Goal: Information Seeking & Learning: Find specific page/section

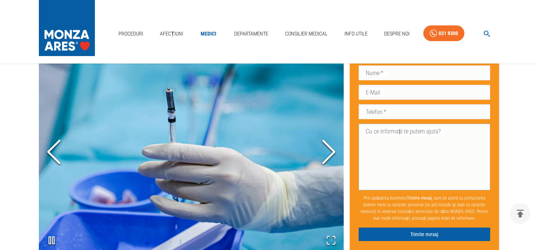
scroll to position [464, 0]
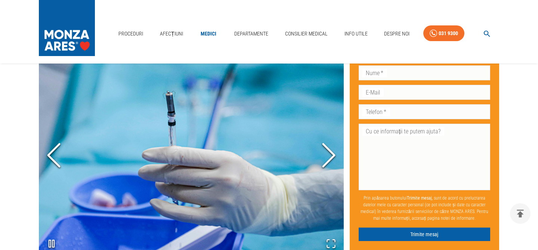
click at [335, 243] on icon "Open Fullscreen" at bounding box center [331, 243] width 10 height 10
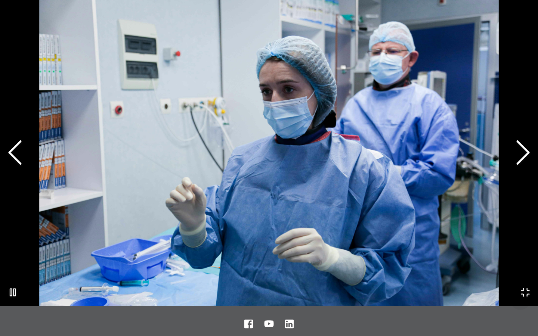
click at [524, 149] on icon "Next Slide" at bounding box center [523, 152] width 22 height 45
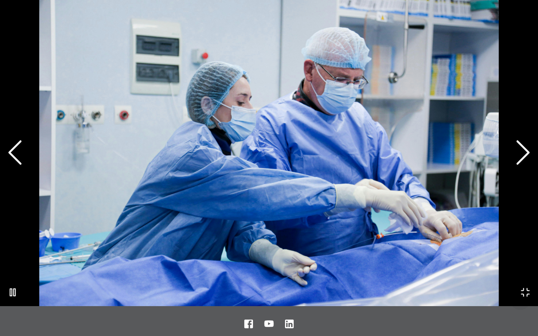
click at [524, 149] on icon "Next Slide" at bounding box center [523, 152] width 22 height 45
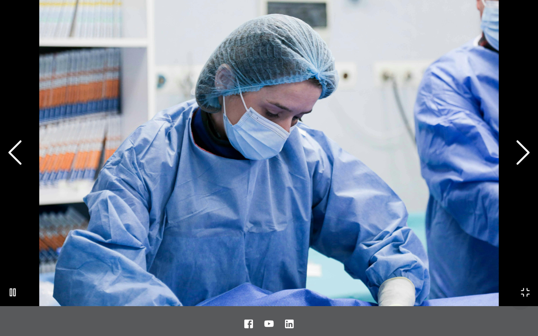
click at [524, 149] on icon "Next Slide" at bounding box center [523, 152] width 22 height 45
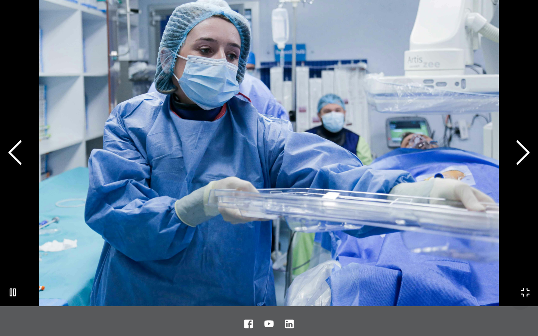
click at [524, 149] on icon "Next Slide" at bounding box center [523, 152] width 22 height 45
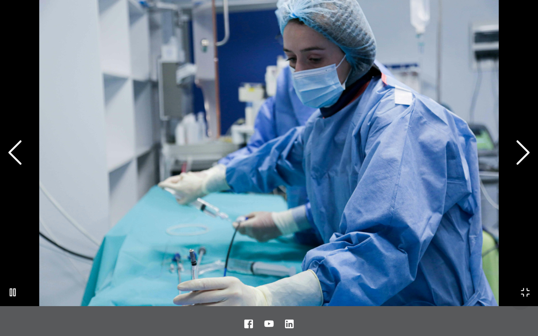
click at [524, 149] on icon "Next Slide" at bounding box center [523, 152] width 22 height 45
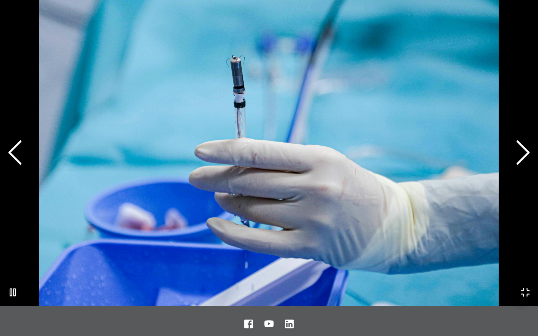
click at [524, 149] on icon "Next Slide" at bounding box center [523, 152] width 22 height 45
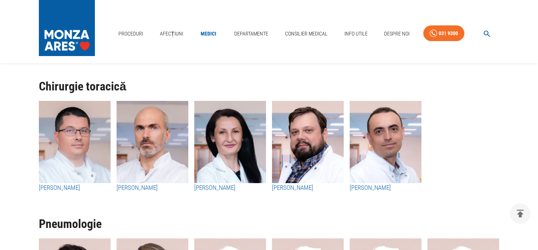
scroll to position [1820, 0]
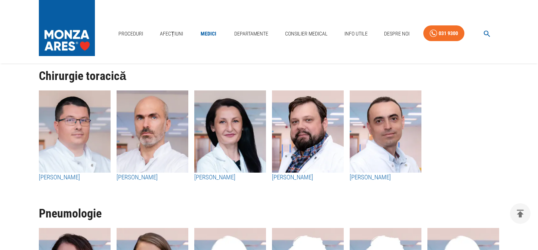
click at [485, 35] on icon "button" at bounding box center [486, 34] width 9 height 9
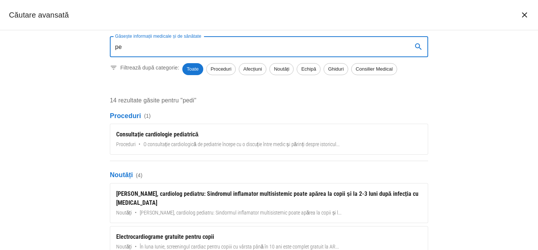
type input "p"
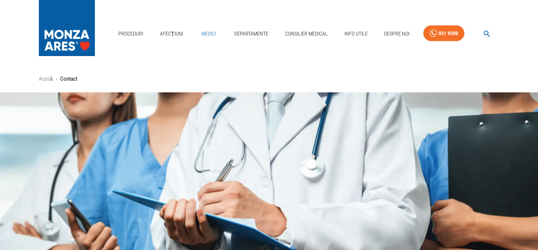
click at [214, 33] on link "Medici" at bounding box center [208, 33] width 24 height 15
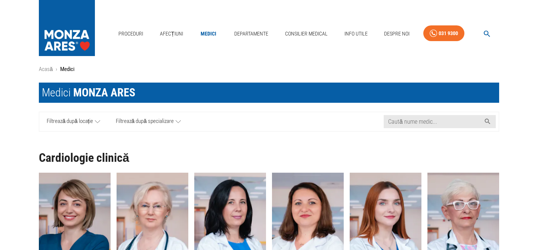
scroll to position [12, 0]
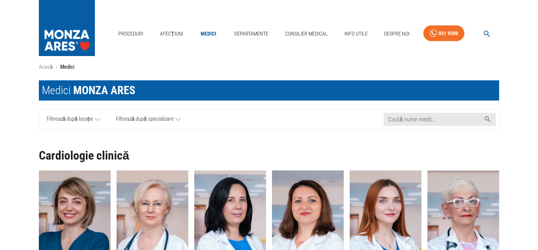
click at [91, 120] on span "Filtrează după locație" at bounding box center [70, 119] width 46 height 9
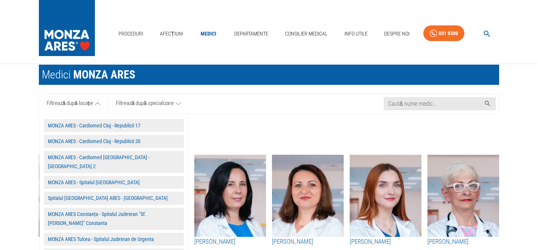
scroll to position [26, 0]
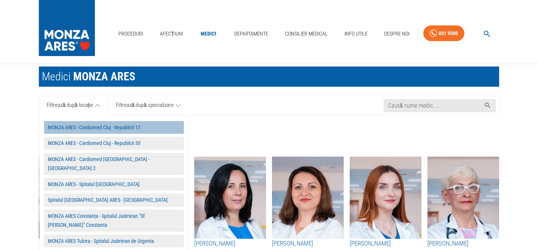
click at [87, 128] on button "MONZA ARES - Cardiomed Cluj - Republicii 17" at bounding box center [114, 127] width 140 height 13
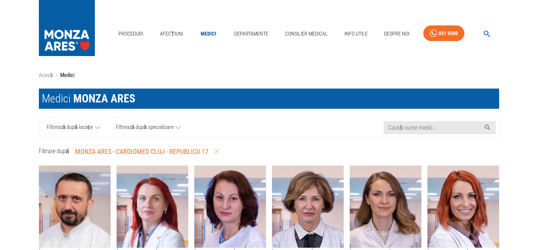
scroll to position [6, 0]
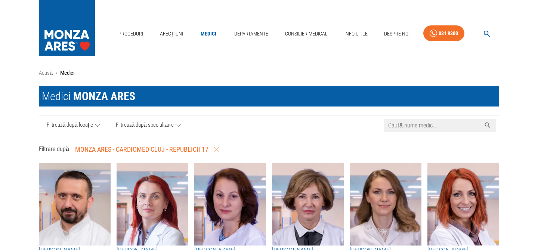
click at [398, 128] on input "Caută nume medic..." at bounding box center [432, 125] width 97 height 13
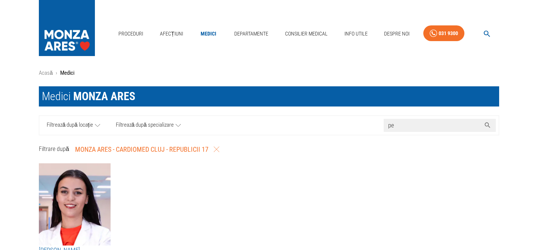
type input "p"
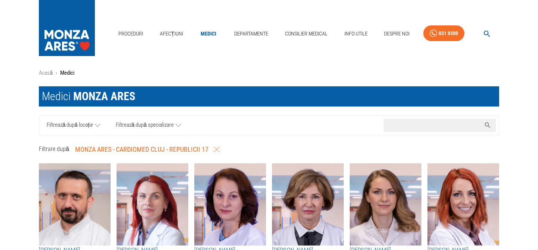
click at [215, 148] on icon "button" at bounding box center [217, 149] width 6 height 6
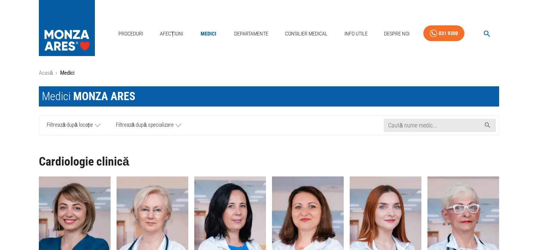
click at [91, 124] on span "Filtrează după locație" at bounding box center [70, 125] width 46 height 9
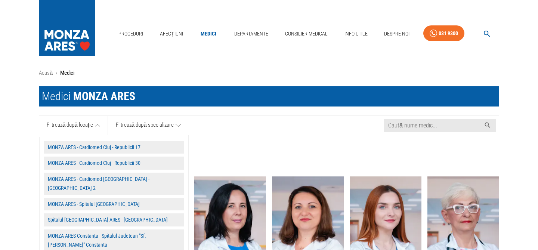
click at [84, 161] on button "MONZA ARES - Cardiomed Cluj - Republicii 30" at bounding box center [114, 162] width 140 height 13
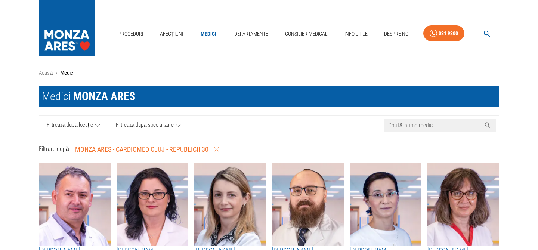
click at [432, 125] on input "Caută nume medic..." at bounding box center [432, 125] width 97 height 13
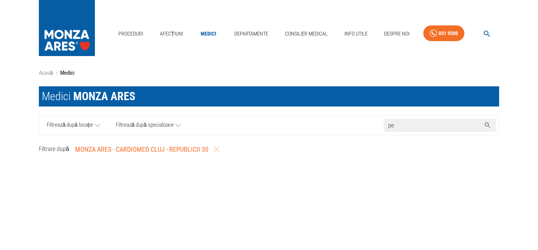
type input "p"
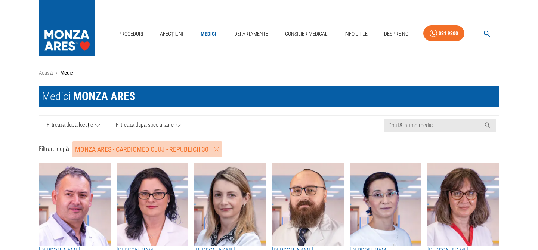
click at [216, 150] on icon "button" at bounding box center [217, 149] width 6 height 6
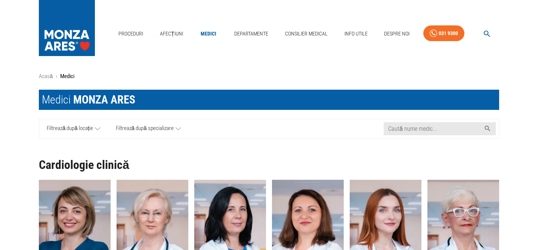
scroll to position [1, 0]
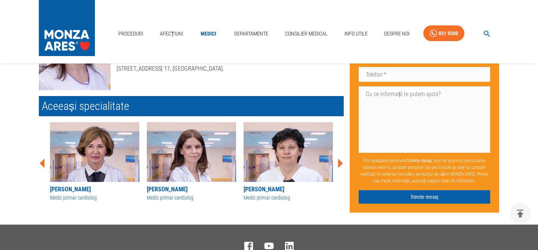
scroll to position [95, 0]
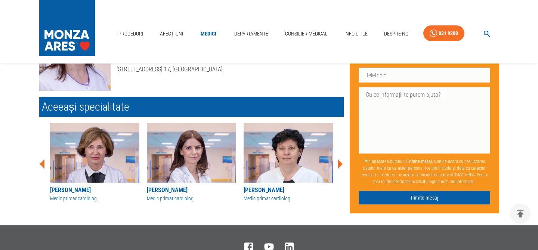
click at [339, 167] on icon at bounding box center [340, 164] width 22 height 22
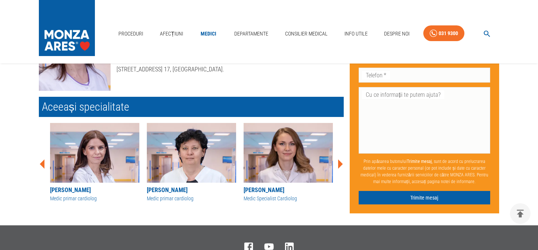
click at [341, 166] on icon at bounding box center [340, 164] width 22 height 22
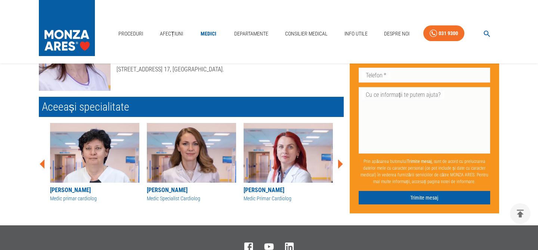
click at [341, 166] on icon at bounding box center [340, 164] width 22 height 22
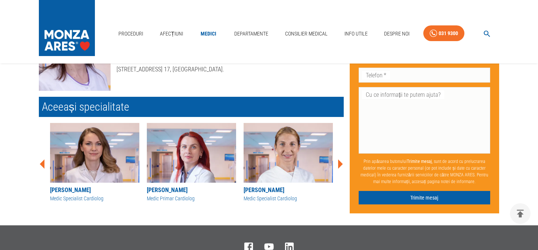
click at [341, 166] on icon at bounding box center [340, 164] width 22 height 22
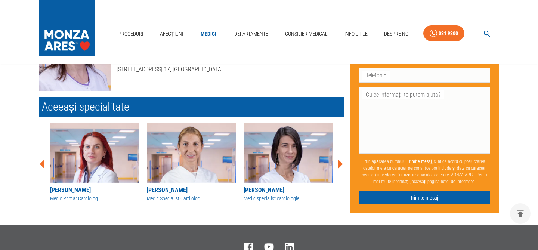
click at [341, 166] on icon at bounding box center [340, 164] width 22 height 22
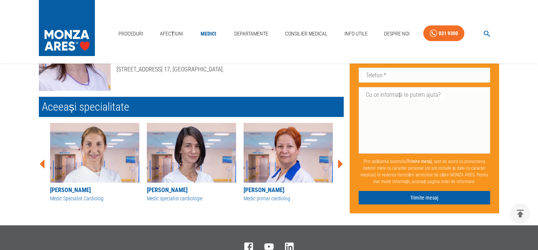
click at [341, 166] on icon at bounding box center [340, 164] width 22 height 22
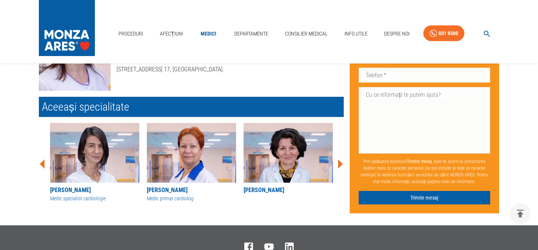
click at [341, 166] on icon at bounding box center [340, 164] width 22 height 22
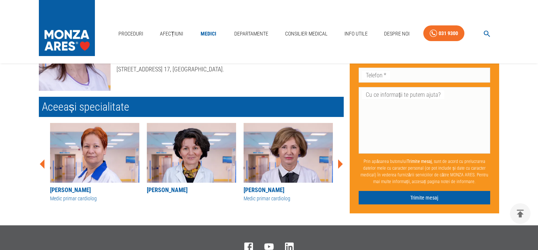
click at [341, 166] on icon at bounding box center [340, 164] width 22 height 22
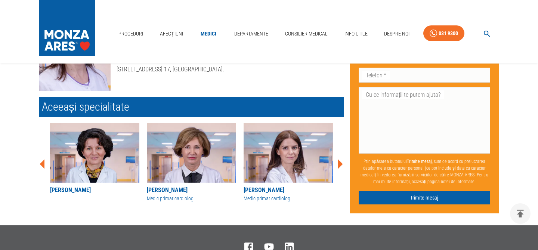
click at [341, 166] on icon at bounding box center [340, 164] width 22 height 22
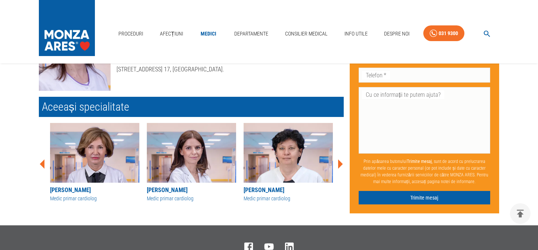
click at [341, 166] on icon at bounding box center [340, 164] width 22 height 22
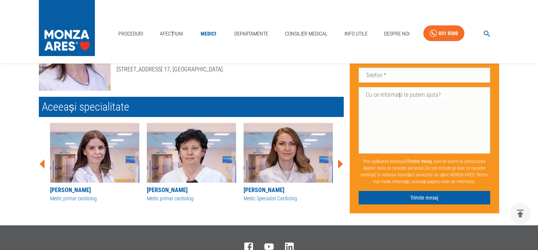
click at [341, 166] on icon at bounding box center [340, 164] width 22 height 22
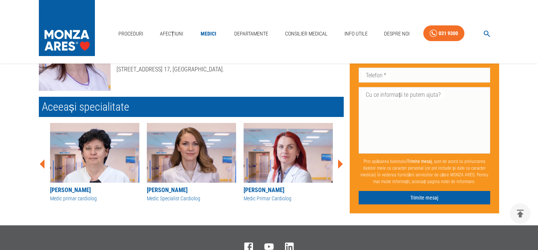
click at [341, 166] on icon at bounding box center [340, 164] width 22 height 22
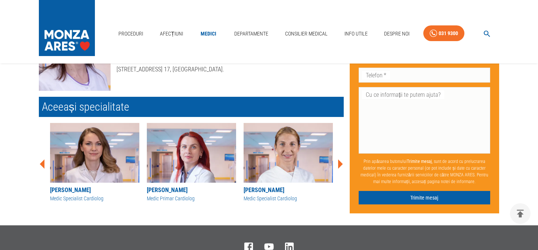
click at [341, 166] on icon at bounding box center [340, 164] width 22 height 22
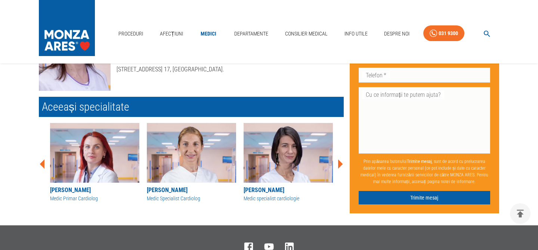
click at [341, 166] on icon at bounding box center [340, 164] width 22 height 22
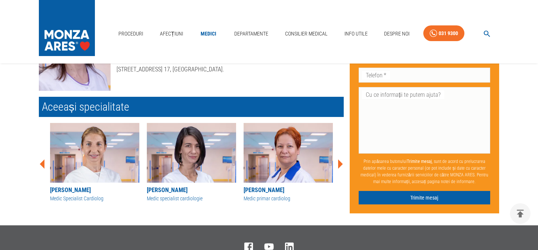
click at [341, 166] on icon at bounding box center [340, 164] width 22 height 22
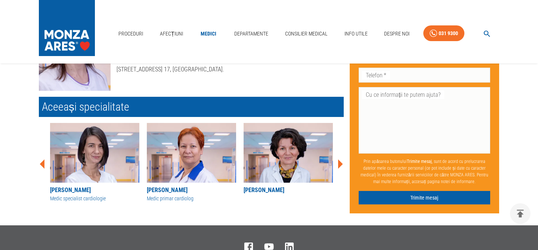
click at [341, 166] on icon at bounding box center [340, 164] width 22 height 22
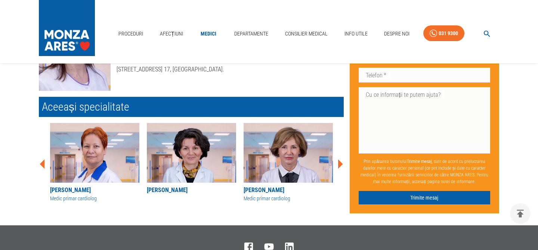
click at [341, 166] on icon at bounding box center [340, 164] width 22 height 22
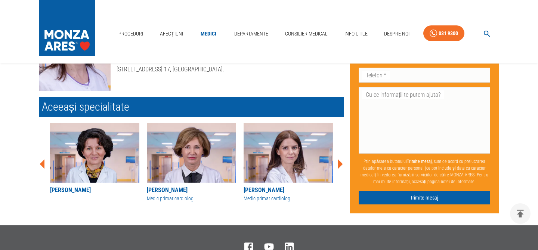
click at [341, 166] on icon at bounding box center [340, 164] width 22 height 22
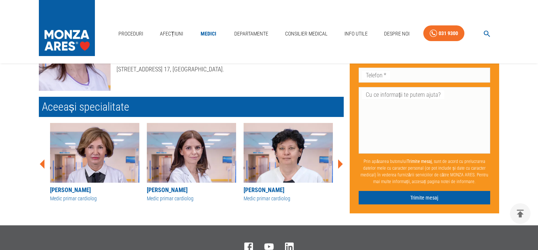
click at [341, 166] on icon at bounding box center [340, 164] width 22 height 22
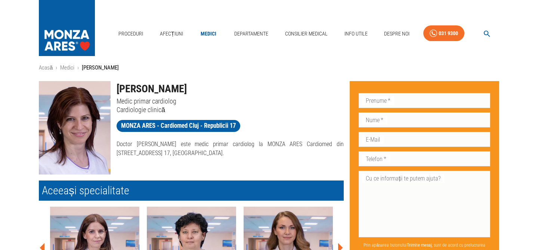
scroll to position [0, 0]
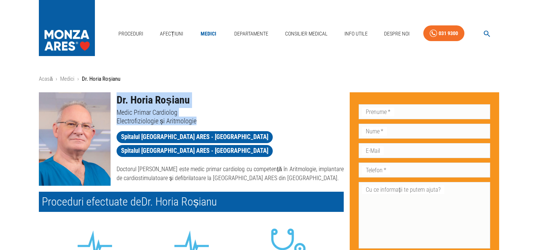
drag, startPoint x: 197, startPoint y: 122, endPoint x: 119, endPoint y: 102, distance: 80.5
click at [119, 102] on div "Dr. Horia Roșianu Medic Primar Cardiolog Electrofiziologie și Aritmologie" at bounding box center [227, 105] width 233 height 39
click at [119, 102] on h1 "Dr. Horia Roșianu" at bounding box center [230, 100] width 227 height 16
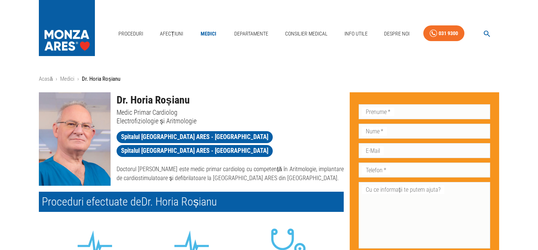
click at [489, 32] on icon "button" at bounding box center [486, 34] width 9 height 9
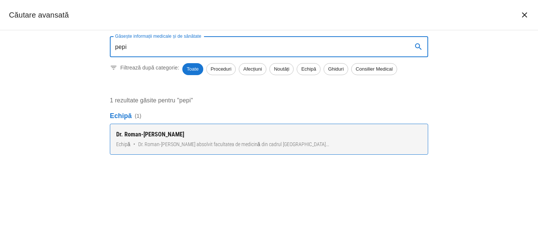
type input "pepi"
click at [310, 136] on div "Dr. Roman-[PERSON_NAME]" at bounding box center [268, 134] width 305 height 9
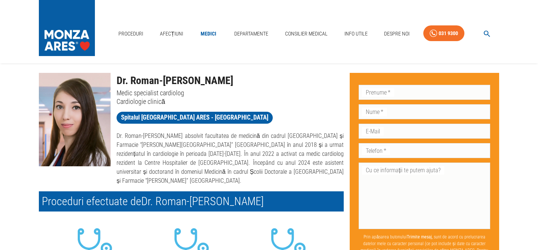
scroll to position [19, 0]
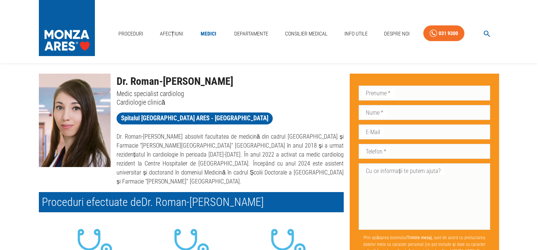
click at [211, 34] on link "Medici" at bounding box center [208, 33] width 24 height 15
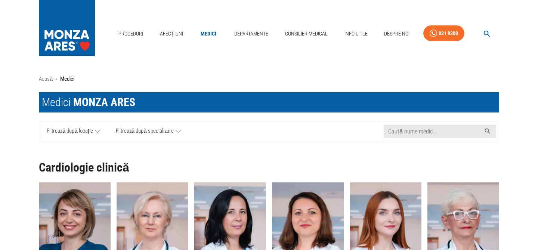
scroll to position [1, 0]
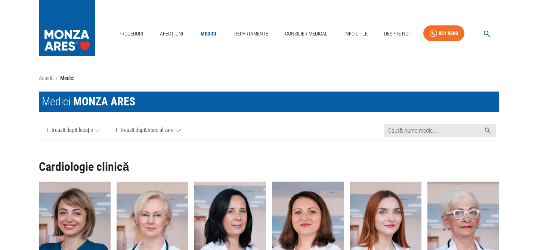
click at [103, 132] on link "Filtrează după locație" at bounding box center [73, 130] width 69 height 19
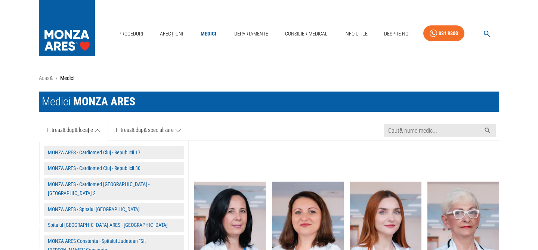
click at [116, 154] on button "MONZA ARES - Cardiomed Cluj - Republicii 17" at bounding box center [114, 152] width 140 height 13
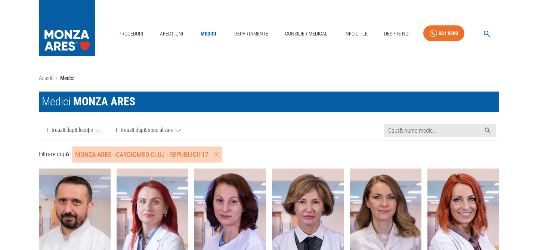
click at [214, 154] on icon "button" at bounding box center [217, 155] width 6 height 6
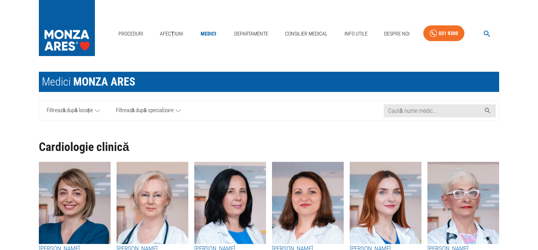
scroll to position [24, 0]
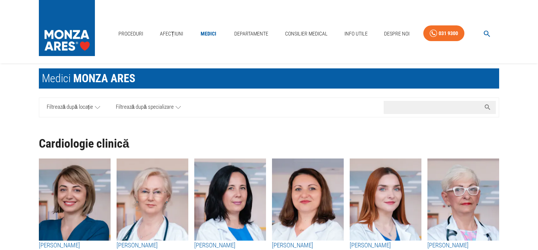
click at [445, 105] on input "Caută nume medic..." at bounding box center [432, 107] width 97 height 13
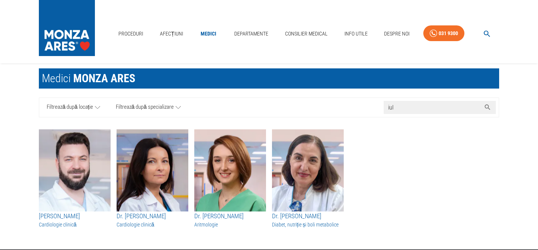
click at [168, 106] on span "Filtrează după specializare" at bounding box center [145, 107] width 58 height 9
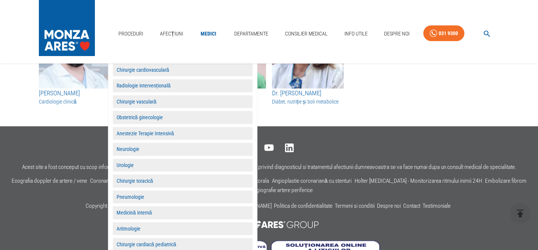
scroll to position [162, 0]
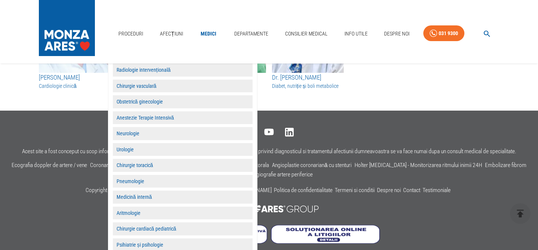
click at [185, 209] on button "Aritmologie" at bounding box center [183, 213] width 140 height 13
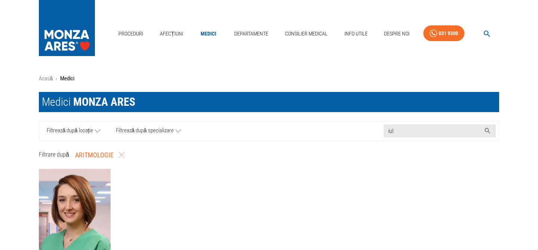
scroll to position [0, 0]
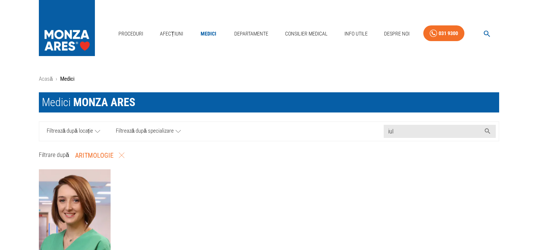
click at [98, 126] on link "Filtrează după locație" at bounding box center [73, 131] width 69 height 19
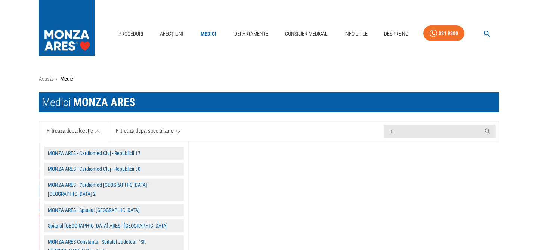
click at [88, 153] on button "MONZA ARES - Cardiomed Cluj - Republicii 17" at bounding box center [114, 153] width 140 height 13
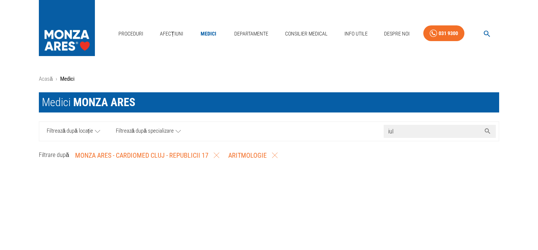
click at [416, 130] on input "iul" at bounding box center [432, 131] width 97 height 13
type input "i"
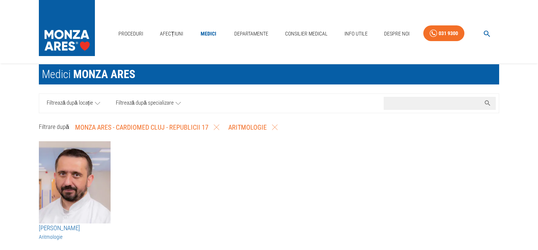
scroll to position [28, 0]
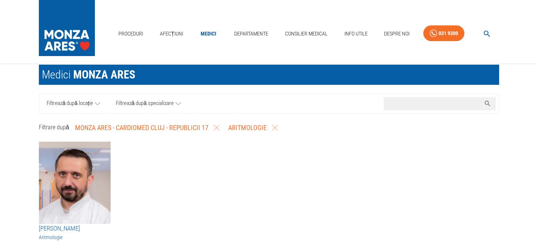
click at [83, 97] on link "Filtrează după locație" at bounding box center [73, 103] width 69 height 19
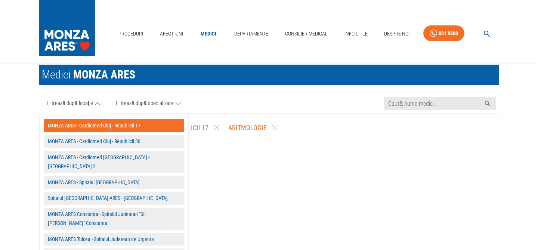
click at [84, 142] on button "MONZA ARES - Cardiomed Cluj - Republicii 30" at bounding box center [114, 141] width 140 height 13
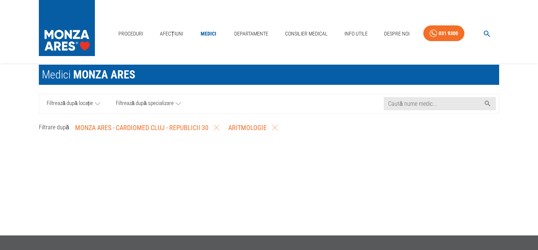
click at [83, 101] on span "Filtrează după locație" at bounding box center [70, 103] width 46 height 9
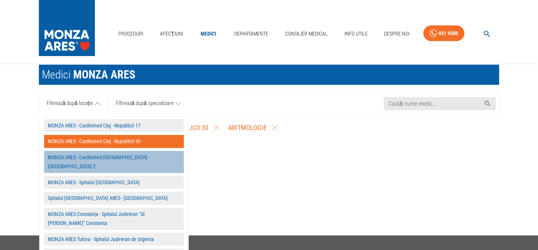
click at [84, 162] on button "MONZA ARES - Cardiomed [GEOGRAPHIC_DATA] - [GEOGRAPHIC_DATA] 2" at bounding box center [114, 162] width 140 height 22
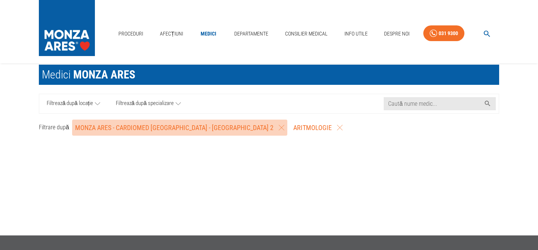
click at [204, 126] on button "MONZA ARES - Cardiomed [GEOGRAPHIC_DATA] - [GEOGRAPHIC_DATA] 2" at bounding box center [179, 128] width 215 height 16
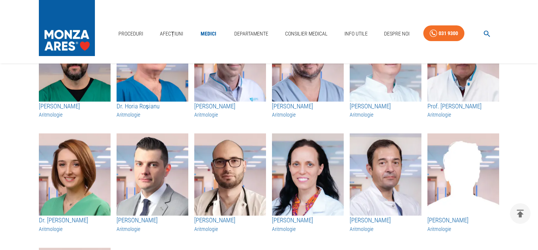
scroll to position [264, 0]
click at [89, 165] on img "button" at bounding box center [75, 174] width 72 height 82
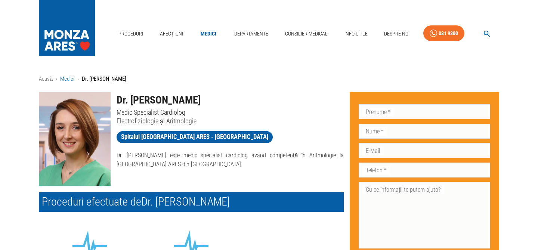
click at [69, 80] on link "Medici" at bounding box center [67, 78] width 14 height 7
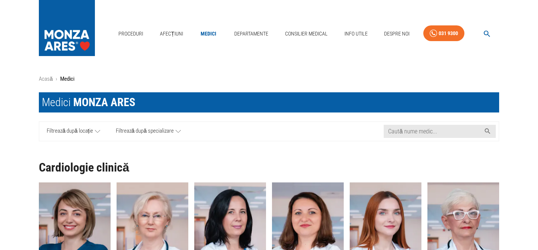
click at [100, 130] on icon at bounding box center [97, 131] width 5 height 9
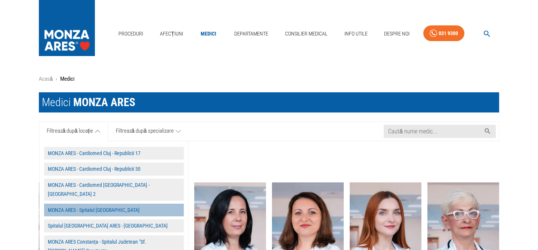
click at [99, 204] on button "MONZA ARES - Spitalul [GEOGRAPHIC_DATA]" at bounding box center [114, 210] width 140 height 13
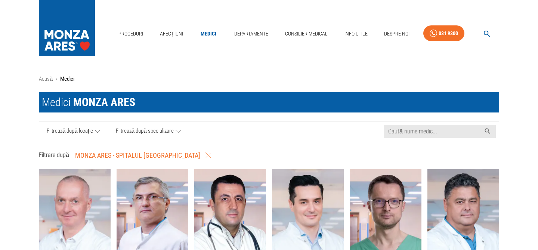
click at [152, 131] on span "Filtrează după specializare" at bounding box center [145, 131] width 58 height 9
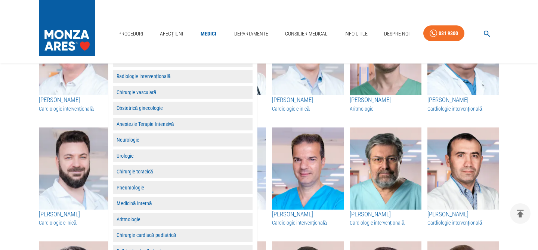
scroll to position [157, 0]
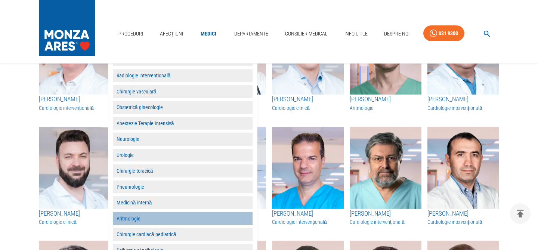
click at [138, 223] on button "Aritmologie" at bounding box center [183, 218] width 140 height 13
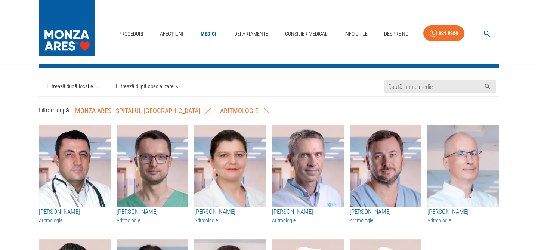
scroll to position [43, 0]
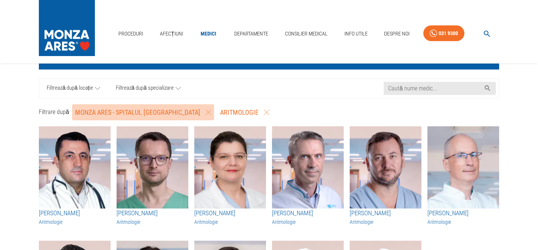
click at [205, 112] on icon "button" at bounding box center [208, 112] width 6 height 6
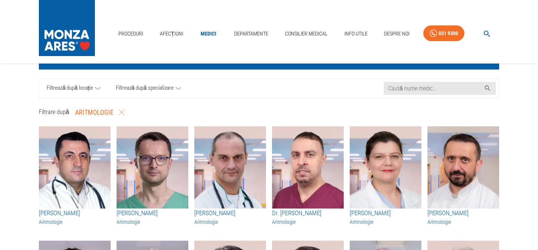
click at [83, 88] on span "Filtrează după locație" at bounding box center [70, 88] width 46 height 9
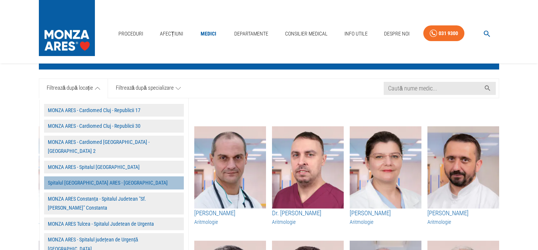
click at [81, 176] on button "Spitalul [GEOGRAPHIC_DATA] ARES - [GEOGRAPHIC_DATA]" at bounding box center [114, 182] width 140 height 13
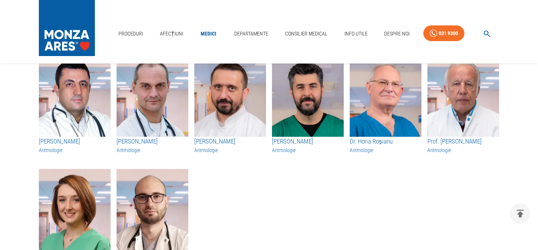
scroll to position [113, 0]
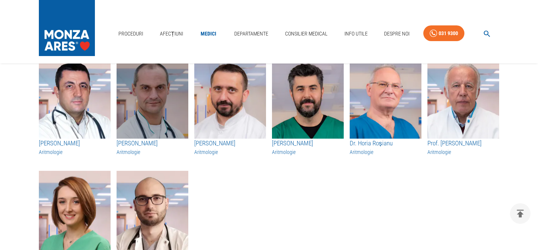
click at [149, 112] on img "button" at bounding box center [153, 97] width 72 height 82
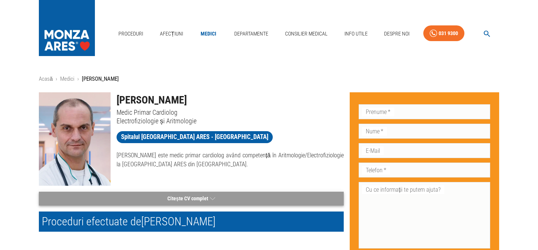
click at [210, 196] on icon "button" at bounding box center [212, 198] width 5 height 9
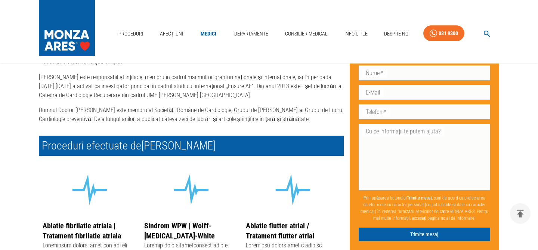
scroll to position [245, 0]
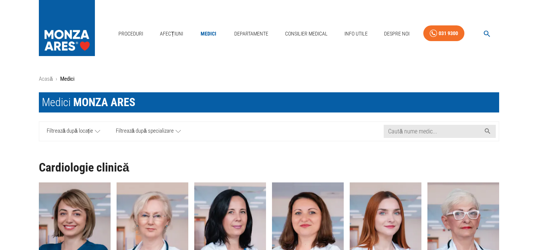
click at [99, 127] on icon at bounding box center [97, 131] width 5 height 9
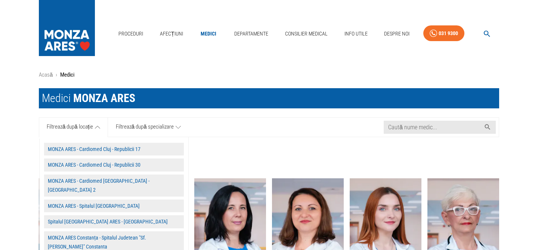
scroll to position [5, 0]
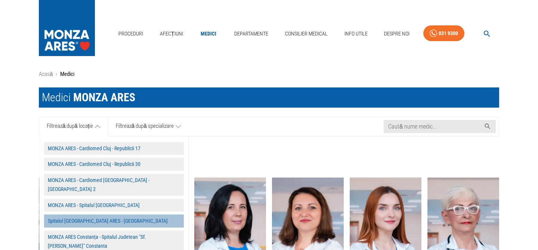
click at [86, 214] on button "Spitalul [GEOGRAPHIC_DATA] ARES - [GEOGRAPHIC_DATA]" at bounding box center [114, 220] width 140 height 13
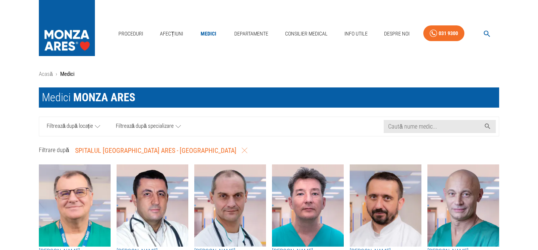
click at [150, 129] on span "Filtrează după specializare" at bounding box center [145, 126] width 58 height 9
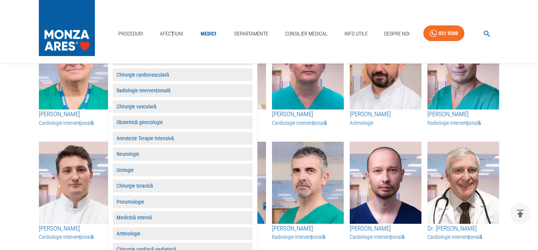
scroll to position [143, 0]
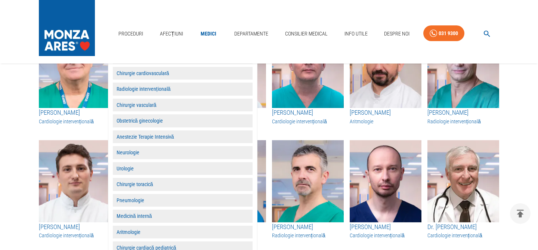
click at [130, 230] on button "Aritmologie" at bounding box center [183, 232] width 140 height 13
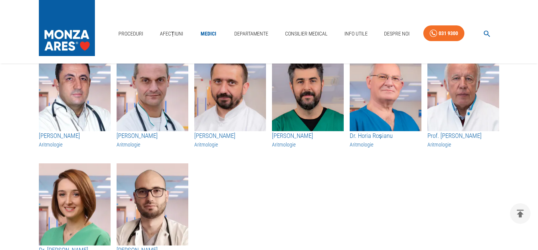
scroll to position [120, 0]
click at [381, 0] on div "Proceduri Afecțiuni Medici Departamente Consilier Medical Info Utile Despre Noi…" at bounding box center [269, 31] width 538 height 63
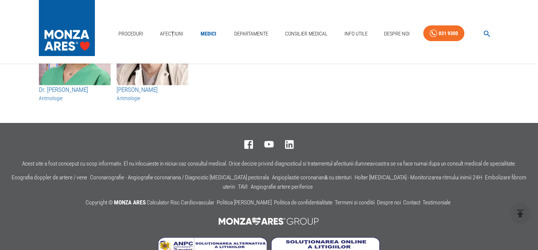
scroll to position [300, 0]
